Goal: Unclear

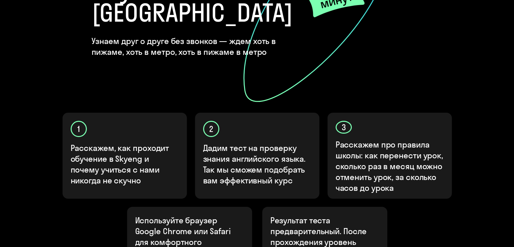
scroll to position [236, 0]
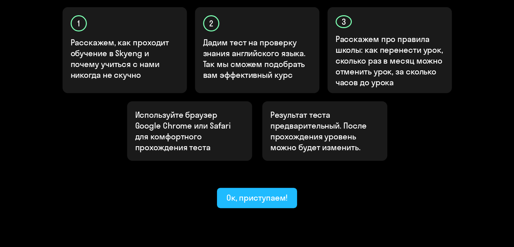
click at [252, 192] on div "Ок, приступаем!" at bounding box center [256, 197] width 61 height 11
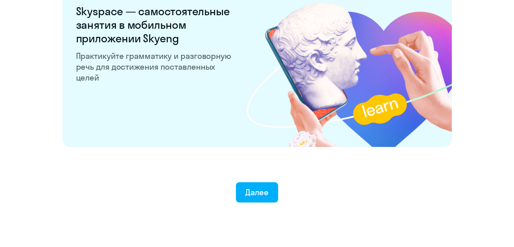
scroll to position [1317, 0]
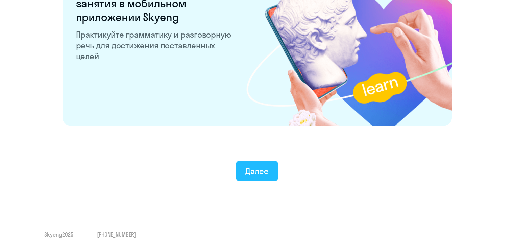
click at [257, 179] on button "Далее" at bounding box center [257, 171] width 42 height 20
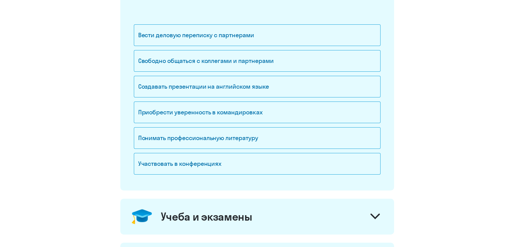
scroll to position [135, 0]
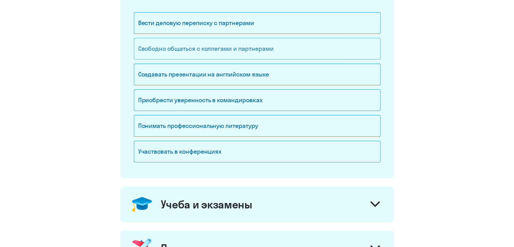
click at [178, 46] on div "Свободно общаться с коллегами и партнерами" at bounding box center [257, 49] width 247 height 22
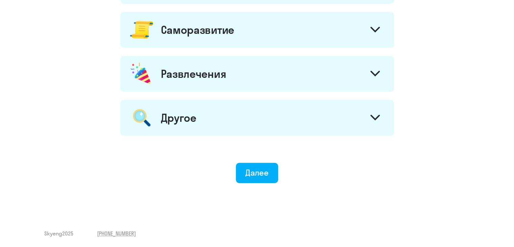
scroll to position [195, 0]
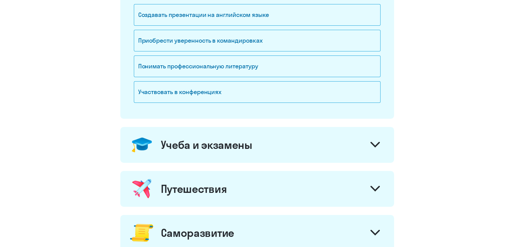
click at [249, 147] on div "Учеба и экзамены" at bounding box center [207, 145] width 92 height 14
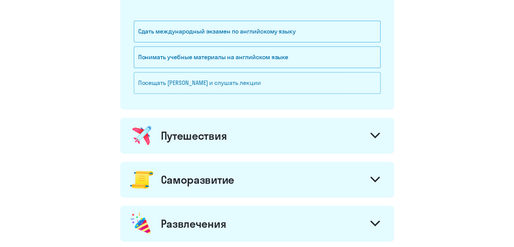
scroll to position [363, 0]
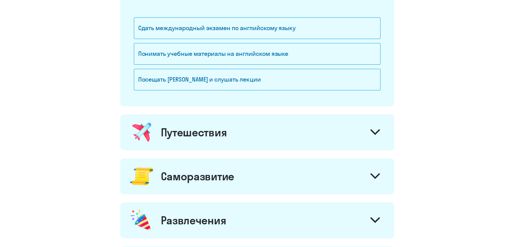
click at [244, 127] on div "Путешествия" at bounding box center [257, 132] width 274 height 36
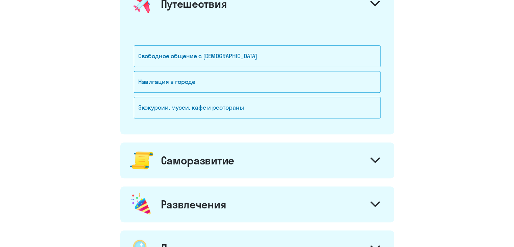
scroll to position [498, 0]
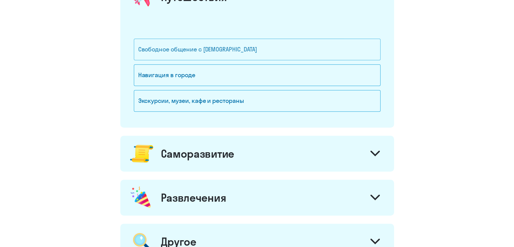
click at [186, 48] on div "Свободное общение с [DEMOGRAPHIC_DATA]" at bounding box center [257, 50] width 247 height 22
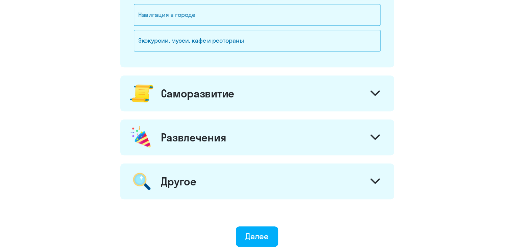
scroll to position [600, 0]
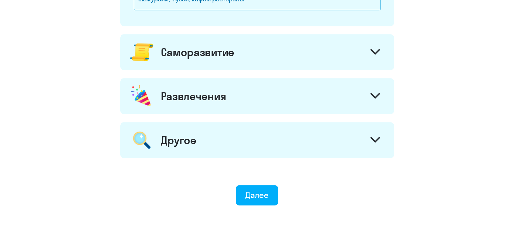
click at [187, 53] on div "Саморазвитие" at bounding box center [197, 52] width 73 height 14
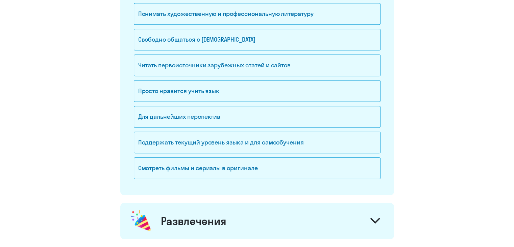
scroll to position [701, 0]
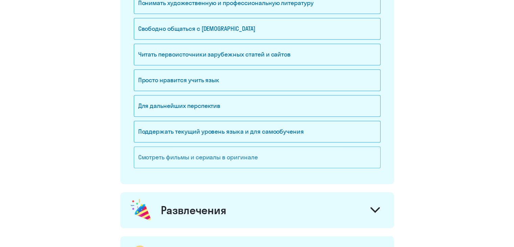
click at [223, 155] on div "Смотреть фильмы и сериалы в оригинале" at bounding box center [257, 157] width 247 height 22
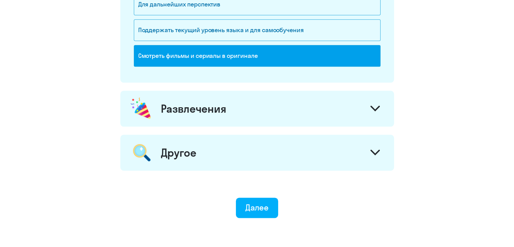
scroll to position [835, 0]
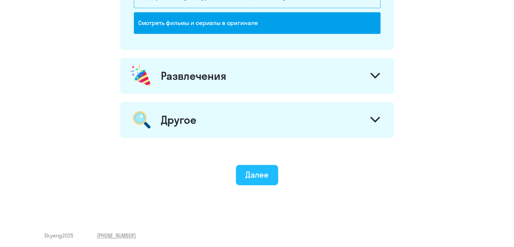
click at [266, 175] on div "Далее" at bounding box center [256, 174] width 23 height 11
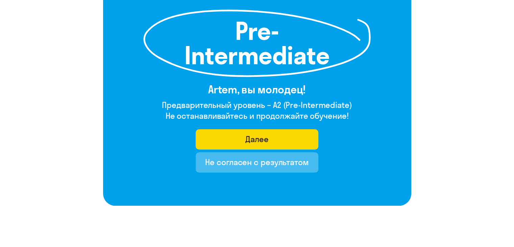
scroll to position [101, 0]
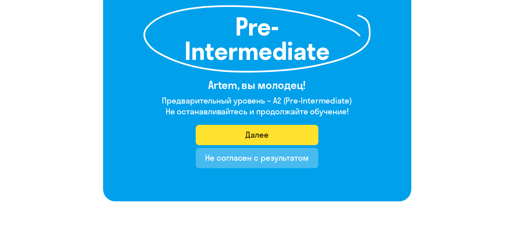
click at [236, 139] on button "Далее" at bounding box center [257, 135] width 123 height 20
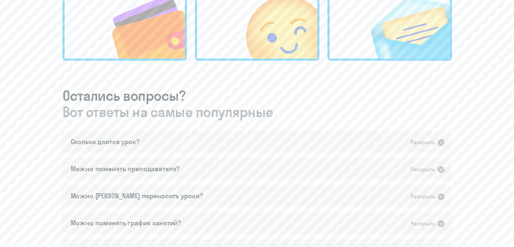
scroll to position [304, 0]
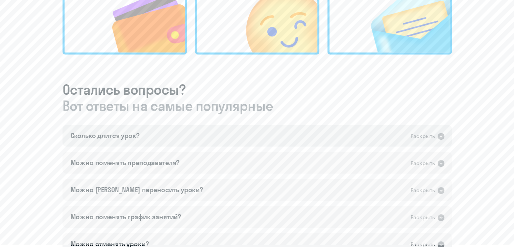
click at [439, 139] on icon at bounding box center [440, 136] width 7 height 7
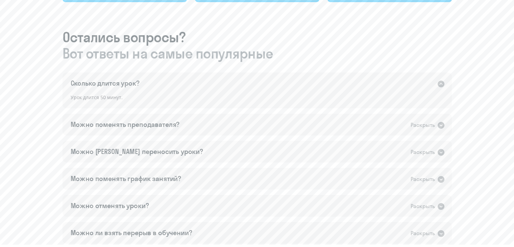
scroll to position [372, 0]
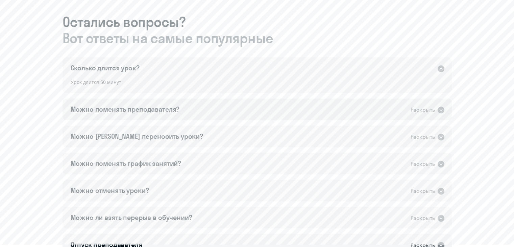
click at [440, 108] on icon at bounding box center [440, 109] width 7 height 7
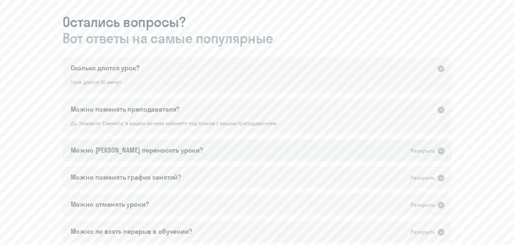
click at [433, 150] on div "Раскрыть" at bounding box center [422, 150] width 24 height 8
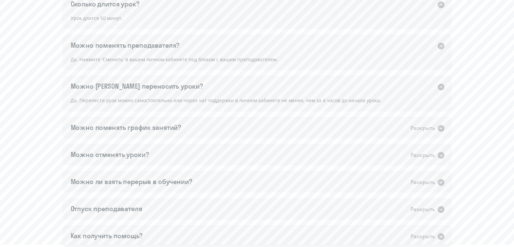
scroll to position [439, 0]
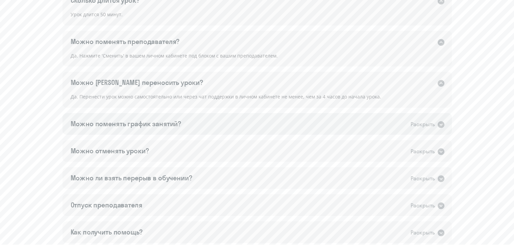
click at [432, 128] on div "Раскрыть" at bounding box center [422, 124] width 24 height 8
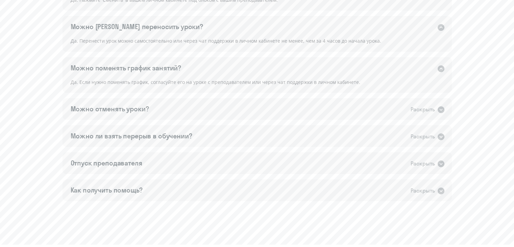
scroll to position [507, 0]
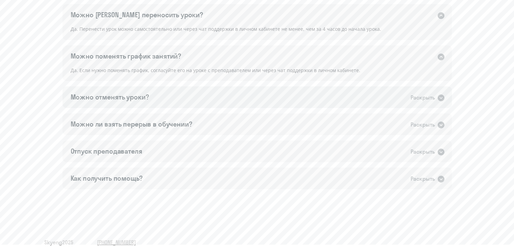
click at [428, 103] on div "Можно отменять уроки? Раскрыть" at bounding box center [256, 97] width 389 height 22
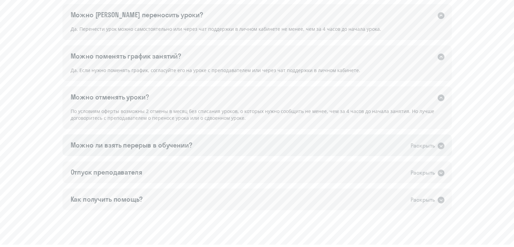
click at [419, 146] on div "Раскрыть" at bounding box center [422, 145] width 24 height 8
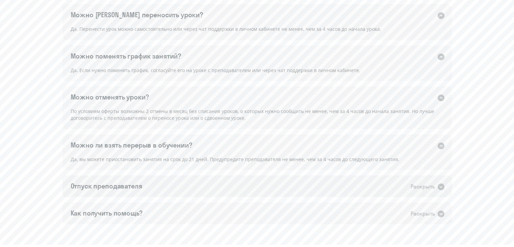
click at [441, 182] on div "Раскрыть" at bounding box center [427, 186] width 34 height 9
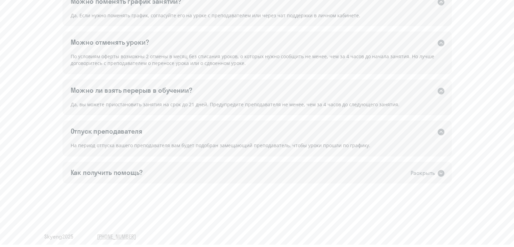
scroll to position [565, 0]
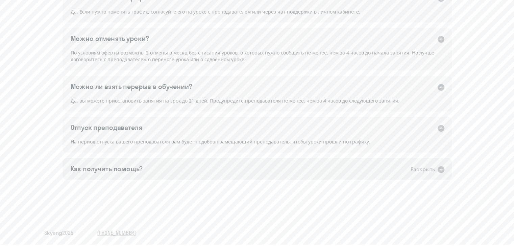
click at [441, 167] on icon at bounding box center [440, 169] width 7 height 7
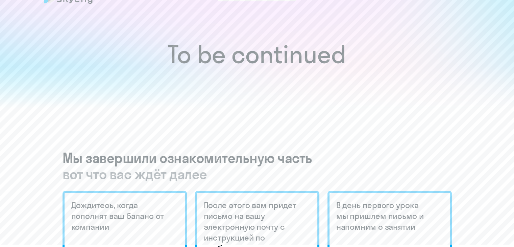
scroll to position [0, 0]
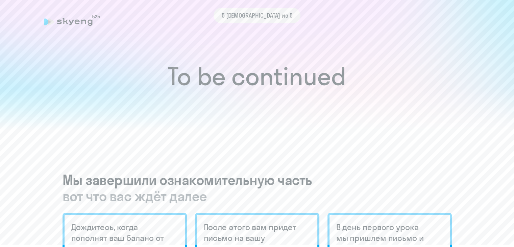
click at [259, 19] on span "5 [DEMOGRAPHIC_DATA] из 5" at bounding box center [257, 15] width 71 height 9
click at [253, 65] on h1 "To be continued" at bounding box center [257, 77] width 487 height 24
click at [258, 85] on h1 "To be continued" at bounding box center [257, 77] width 487 height 24
